Goal: Check status: Check status

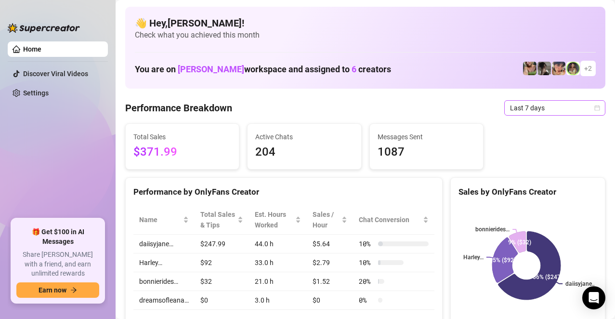
click at [594, 107] on icon "calendar" at bounding box center [596, 107] width 5 height 5
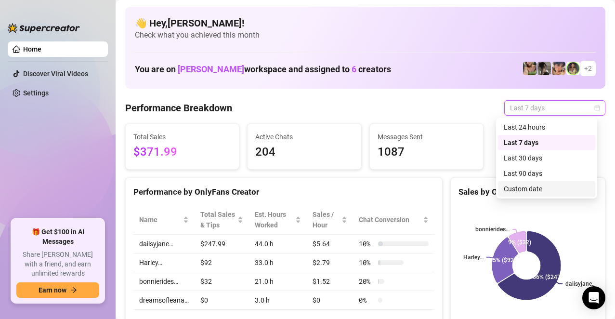
click at [543, 185] on div "Custom date" at bounding box center [546, 188] width 86 height 11
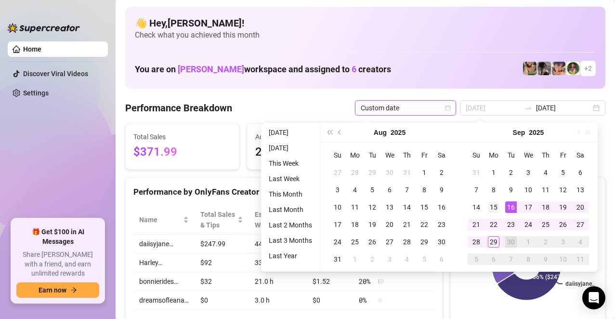
type input "[DATE]"
click at [496, 208] on div "15" at bounding box center [494, 207] width 12 height 12
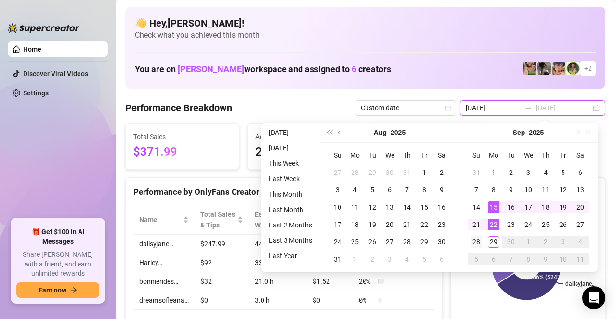
type input "[DATE]"
click at [473, 239] on div "28" at bounding box center [476, 242] width 12 height 12
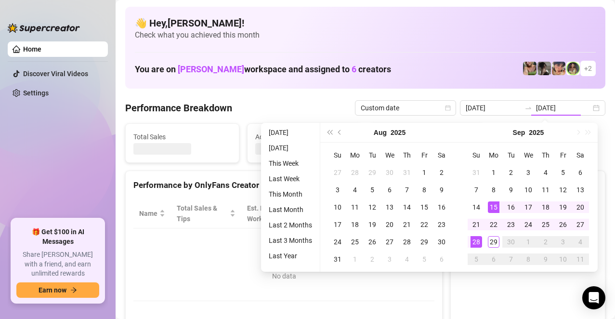
type input "[DATE]"
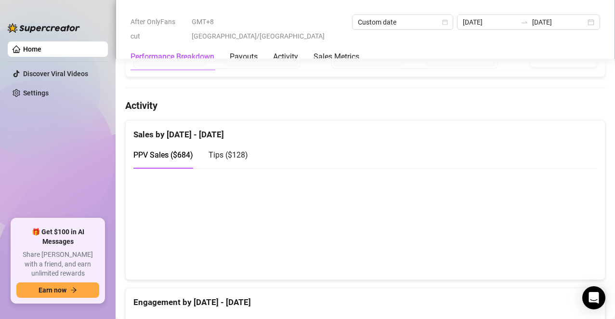
scroll to position [674, 0]
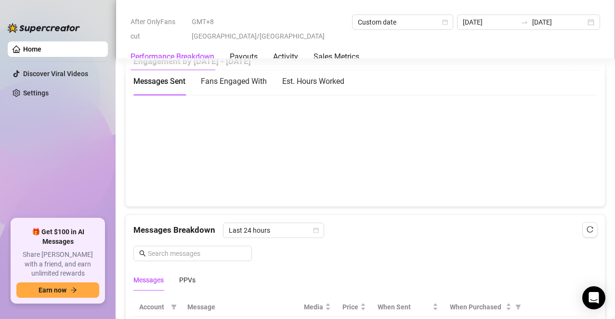
click at [428, 233] on div "Messages Breakdown Last 24 hours" at bounding box center [365, 229] width 464 height 15
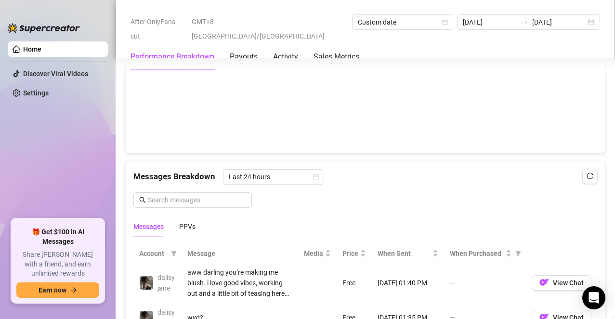
scroll to position [770, 0]
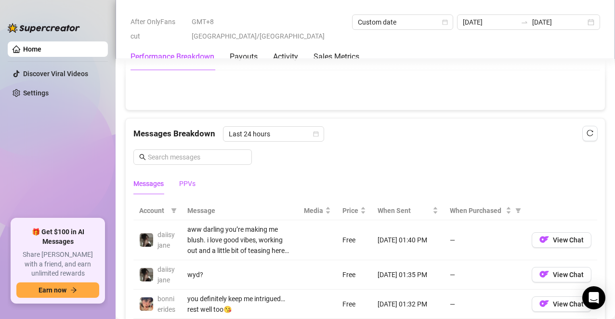
click at [192, 181] on div "PPVs" at bounding box center [187, 183] width 16 height 11
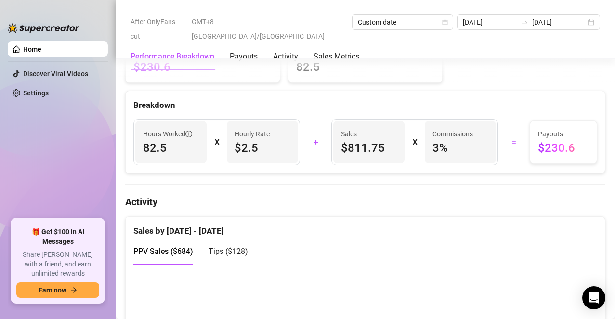
scroll to position [529, 0]
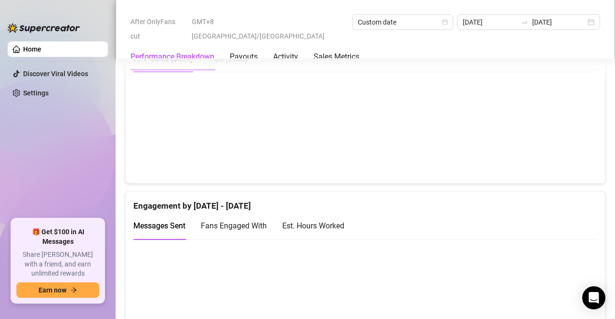
click at [249, 226] on span "Fans Engaged With" at bounding box center [234, 225] width 66 height 9
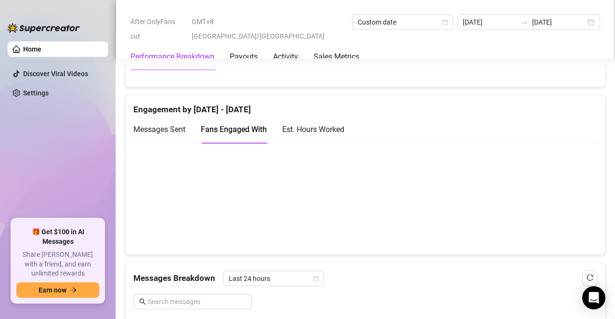
click at [326, 133] on div "Est. Hours Worked" at bounding box center [313, 129] width 62 height 12
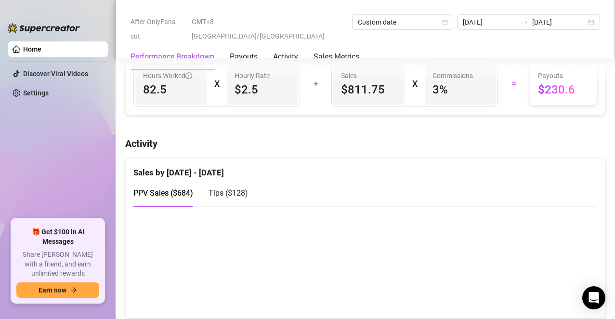
scroll to position [289, 0]
